Goal: Find specific page/section: Find specific page/section

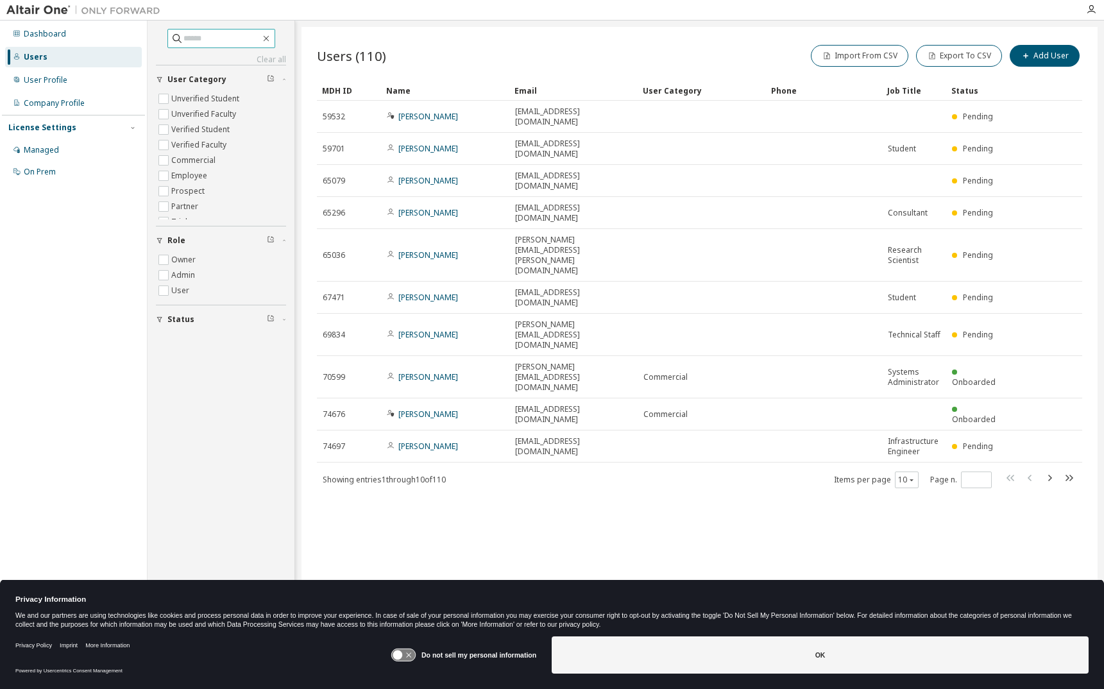
click at [224, 34] on input "text" at bounding box center [221, 38] width 77 height 13
type input "****"
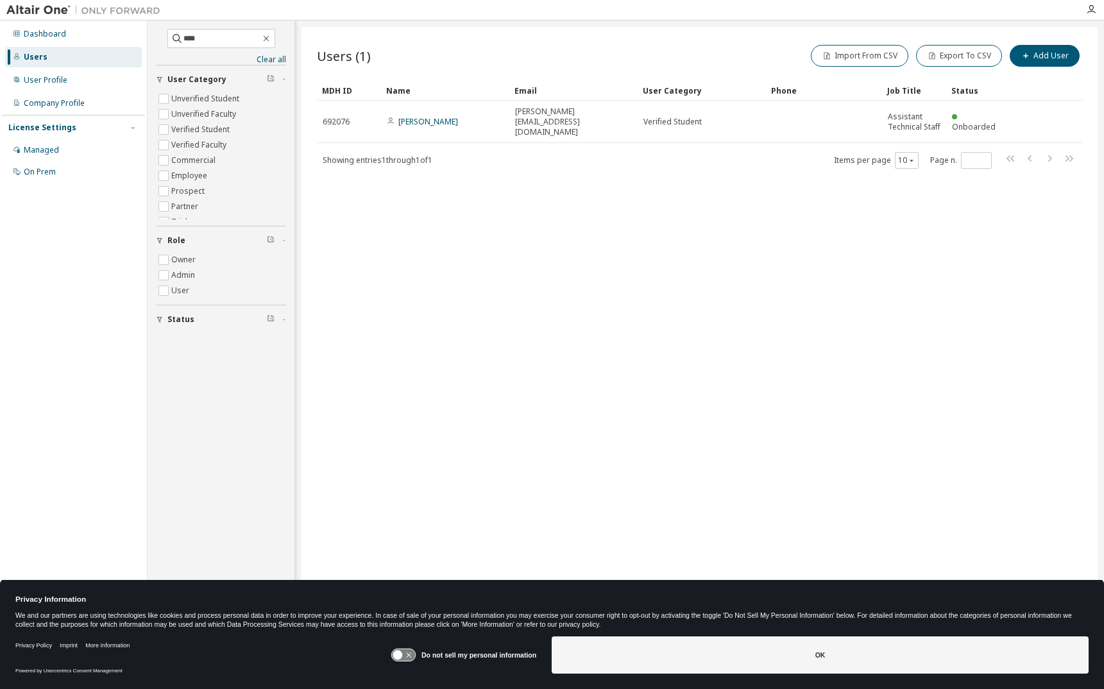
click at [526, 299] on div "Users (1) Import From CSV Export To CSV Add User Clear Load Save Save As Field …" at bounding box center [699, 336] width 796 height 618
